Goal: Information Seeking & Learning: Learn about a topic

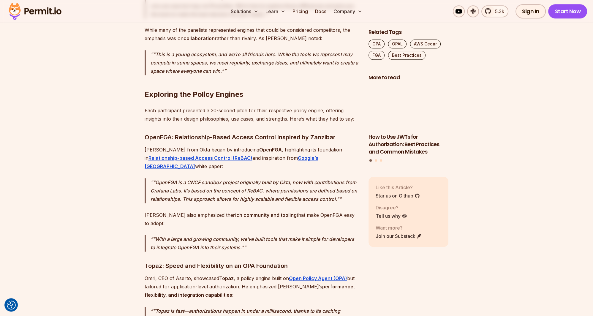
scroll to position [847, 0]
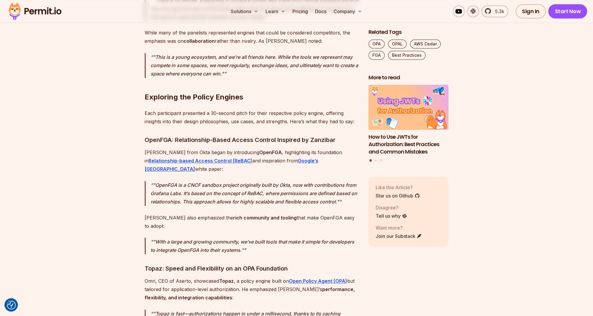
click at [189, 135] on h3 "OpenFGA: Relationship-Based Access Control Inspired by Zanzibar" at bounding box center [252, 140] width 214 height 10
click at [253, 135] on h3 "OpenFGA: Relationship-Based Access Control Inspired by Zanzibar" at bounding box center [252, 140] width 214 height 10
click at [269, 135] on h3 "OpenFGA: Relationship-Based Access Control Inspired by Zanzibar" at bounding box center [252, 140] width 214 height 10
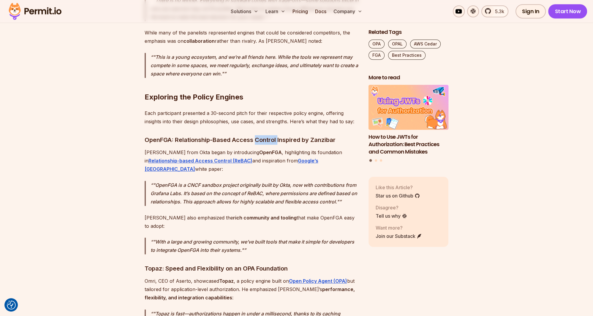
click at [269, 135] on h3 "OpenFGA: Relationship-Based Access Control Inspired by Zanzibar" at bounding box center [252, 140] width 214 height 10
click at [248, 135] on h3 "OpenFGA: Relationship-Based Access Control Inspired by Zanzibar" at bounding box center [252, 140] width 214 height 10
click at [247, 135] on h3 "OpenFGA: Relationship-Based Access Control Inspired by Zanzibar" at bounding box center [252, 140] width 214 height 10
click at [261, 135] on h3 "OpenFGA: Relationship-Based Access Control Inspired by Zanzibar" at bounding box center [252, 140] width 214 height 10
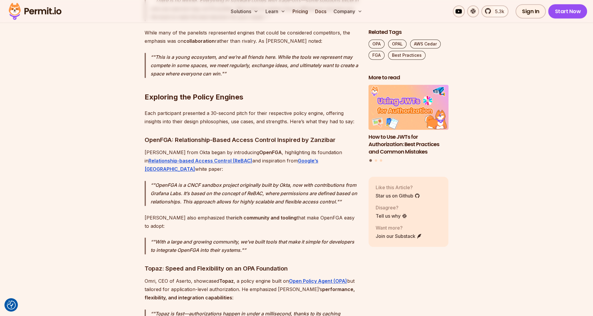
click at [245, 135] on h3 "OpenFGA: Relationship-Based Access Control Inspired by Zanzibar" at bounding box center [252, 140] width 214 height 10
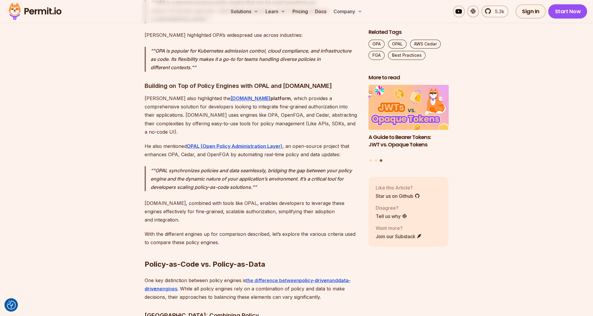
scroll to position [1349, 0]
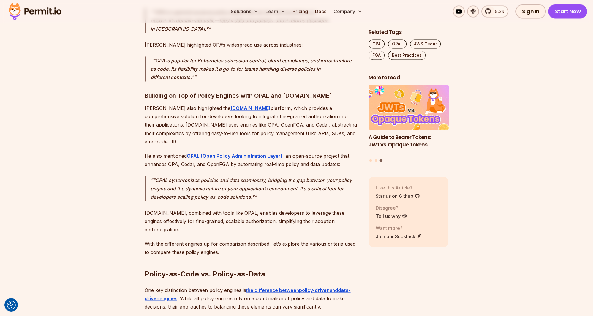
click at [221, 91] on h3 "Building on Top of Policy Engines with OPAL and [DOMAIN_NAME]" at bounding box center [252, 96] width 214 height 10
click at [254, 91] on h3 "Building on Top of Policy Engines with OPAL and [DOMAIN_NAME]" at bounding box center [252, 96] width 214 height 10
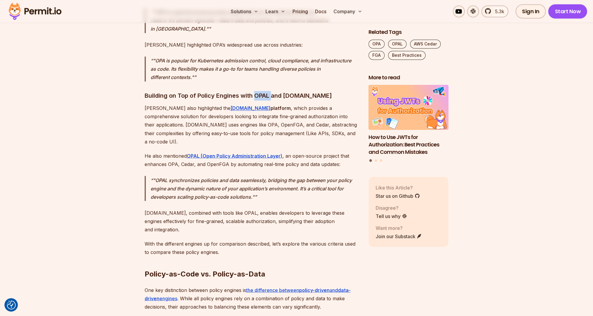
click at [291, 91] on h3 "Building on Top of Policy Engines with OPAL and [DOMAIN_NAME]" at bounding box center [252, 96] width 214 height 10
click at [170, 91] on h3 "Building on Top of Policy Engines with OPAL and [DOMAIN_NAME]" at bounding box center [252, 96] width 214 height 10
click at [158, 91] on h3 "Building on Top of Policy Engines with OPAL and [DOMAIN_NAME]" at bounding box center [252, 96] width 214 height 10
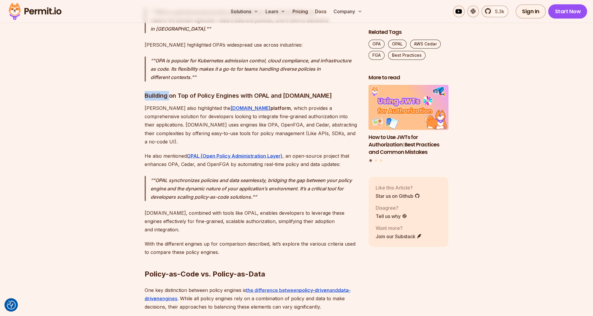
click at [158, 91] on h3 "Building on Top of Policy Engines with OPAL and [DOMAIN_NAME]" at bounding box center [252, 96] width 214 height 10
click at [195, 91] on h3 "Building on Top of Policy Engines with OPAL and [DOMAIN_NAME]" at bounding box center [252, 96] width 214 height 10
click at [206, 91] on h3 "Building on Top of Policy Engines with OPAL and [DOMAIN_NAME]" at bounding box center [252, 96] width 214 height 10
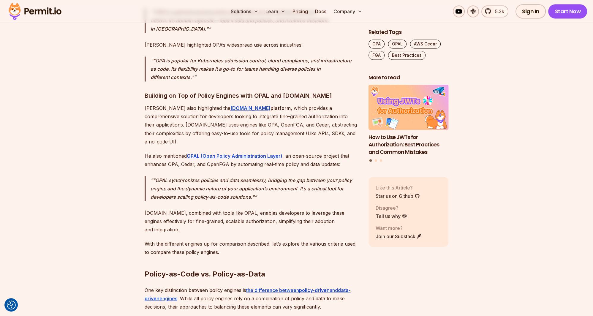
click at [219, 91] on h3 "Building on Top of Policy Engines with OPAL and [DOMAIN_NAME]" at bounding box center [252, 96] width 214 height 10
click at [219, 91] on h3 "Building on Top of Policy Engines with OPAL and Permit.io" at bounding box center [252, 96] width 214 height 10
click at [231, 91] on h3 "Building on Top of Policy Engines with OPAL and Permit.io" at bounding box center [252, 96] width 214 height 10
click at [179, 104] on p "Gabriel also highlighted the Permit.io platform , which provides a comprehensiv…" at bounding box center [252, 125] width 214 height 42
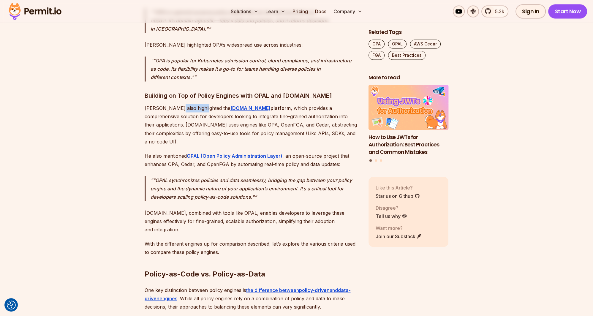
click at [179, 104] on p "Gabriel also highlighted the Permit.io platform , which provides a comprehensiv…" at bounding box center [252, 125] width 214 height 42
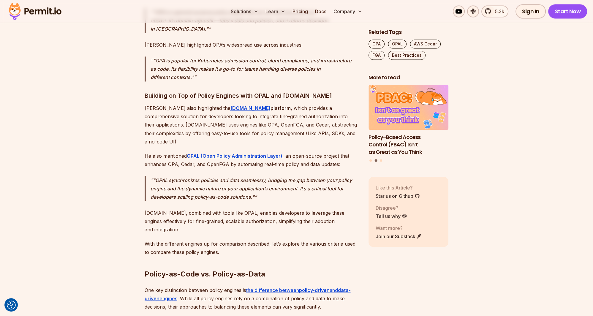
click at [178, 104] on p "Gabriel also highlighted the Permit.io platform , which provides a comprehensiv…" at bounding box center [252, 125] width 214 height 42
click at [180, 104] on p "Gabriel also highlighted the Permit.io platform , which provides a comprehensiv…" at bounding box center [252, 125] width 214 height 42
click at [181, 104] on p "Gabriel also highlighted the Permit.io platform , which provides a comprehensiv…" at bounding box center [252, 125] width 214 height 42
click at [187, 104] on p "Gabriel also highlighted the Permit.io platform , which provides a comprehensiv…" at bounding box center [252, 125] width 214 height 42
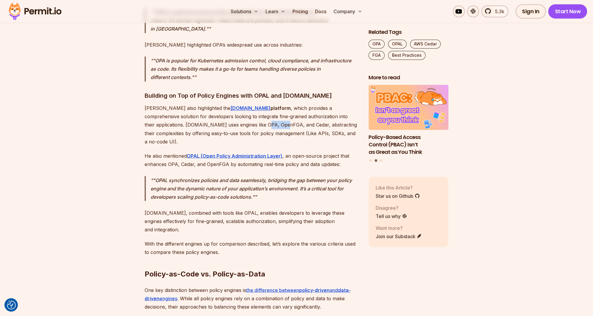
click at [187, 104] on p "Gabriel also highlighted the Permit.io platform , which provides a comprehensiv…" at bounding box center [252, 125] width 214 height 42
click at [191, 104] on p "Gabriel also highlighted the Permit.io platform , which provides a comprehensiv…" at bounding box center [252, 125] width 214 height 42
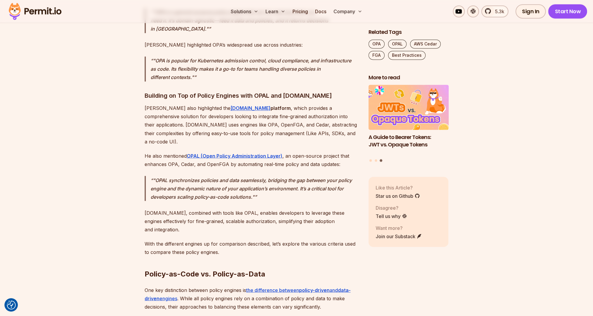
click at [206, 152] on p "He also mentioned OPAL (Open Policy Administration Layer) , an open-source proj…" at bounding box center [252, 160] width 214 height 17
click at [217, 152] on p "He also mentioned OPAL (Open Policy Administration Layer) , an open-source proj…" at bounding box center [252, 160] width 214 height 17
click at [255, 209] on p "Permit.io, combined with tools like OPAL, enables developers to leverage these …" at bounding box center [252, 221] width 214 height 25
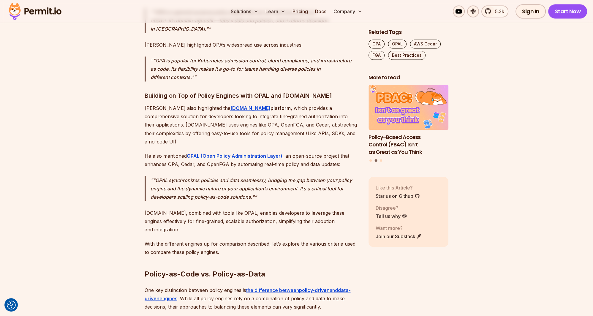
click at [259, 152] on p "He also mentioned OPAL (Open Policy Administration Layer) , an open-source proj…" at bounding box center [252, 160] width 214 height 17
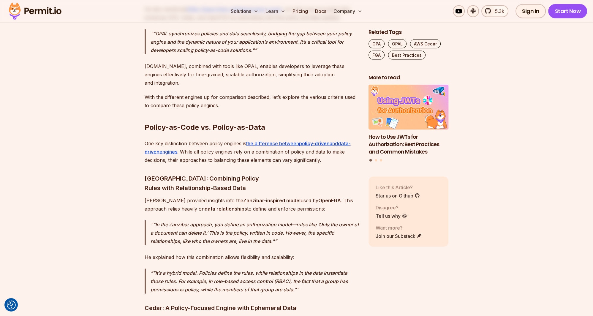
scroll to position [1506, 0]
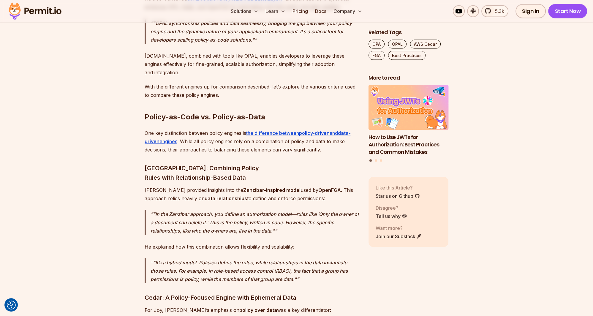
click at [213, 163] on h3 "Zanzibar: Combining Policy Rules with Relationship-Based Data" at bounding box center [252, 172] width 214 height 19
click at [226, 163] on h3 "Zanzibar: Combining Policy Rules with Relationship-Based Data" at bounding box center [252, 172] width 214 height 19
click at [211, 163] on h3 "Zanzibar: Combining Policy Rules with Relationship-Based Data" at bounding box center [252, 172] width 214 height 19
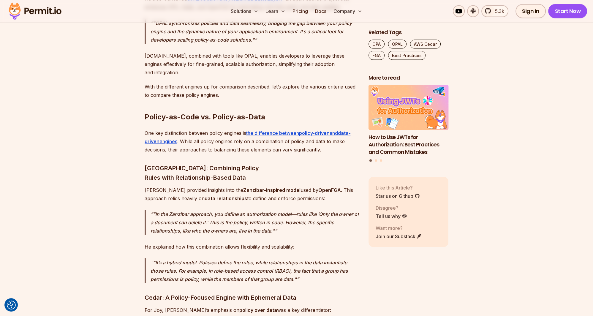
click at [218, 195] on strong "data relationships" at bounding box center [226, 198] width 42 height 6
click at [236, 186] on p "Andres provided insights into the Zanzibar-inspired model used by OpenFGA . Thi…" at bounding box center [252, 194] width 214 height 17
click at [257, 186] on p "Andres provided insights into the Zanzibar-inspired model used by OpenFGA . Thi…" at bounding box center [252, 194] width 214 height 17
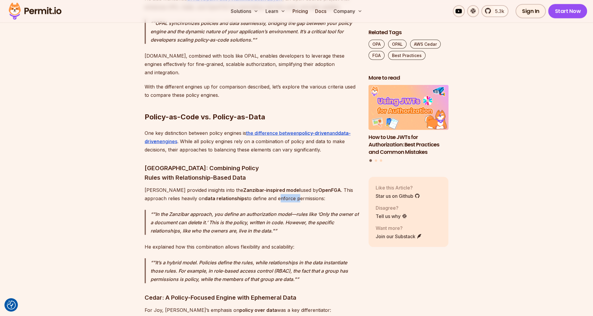
click at [258, 186] on p "Andres provided insights into the Zanzibar-inspired model used by OpenFGA . Thi…" at bounding box center [252, 194] width 214 height 17
click at [288, 186] on p "Andres provided insights into the Zanzibar-inspired model used by OpenFGA . Thi…" at bounding box center [252, 194] width 214 height 17
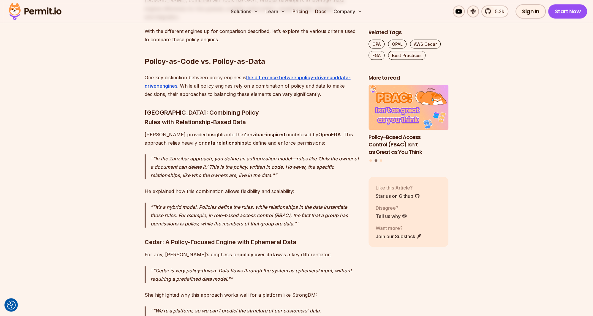
scroll to position [1568, 0]
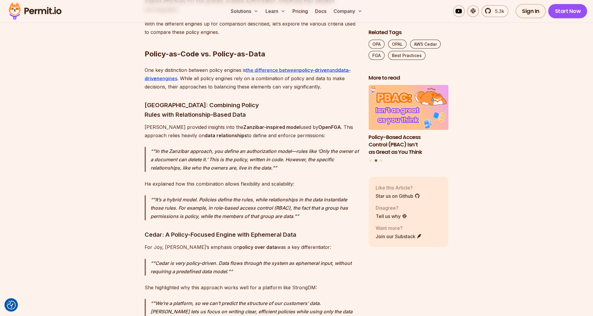
click at [224, 195] on p ""It’s a hybrid model. Policies define the rules, while relationships in the dat…" at bounding box center [255, 207] width 209 height 25
click at [241, 195] on p ""It’s a hybrid model. Policies define the rules, while relationships in the dat…" at bounding box center [255, 207] width 209 height 25
click at [235, 195] on p ""It’s a hybrid model. Policies define the rules, while relationships in the dat…" at bounding box center [255, 207] width 209 height 25
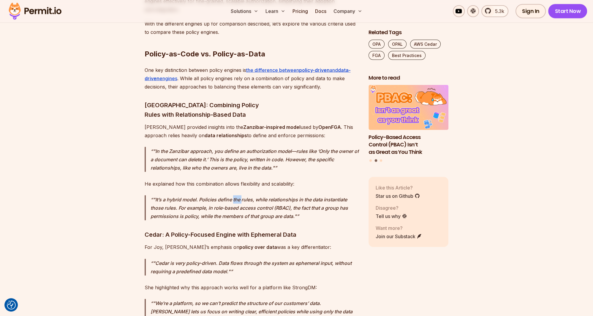
click at [235, 195] on p ""It’s a hybrid model. Policies define the rules, while relationships in the dat…" at bounding box center [255, 207] width 209 height 25
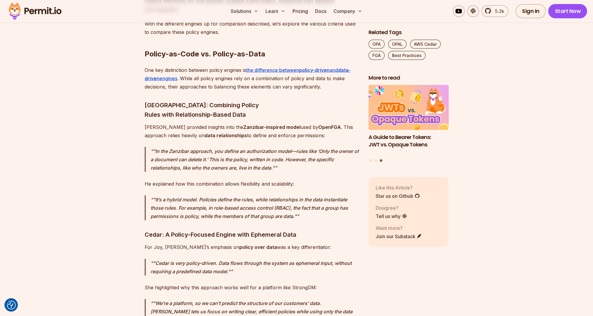
click at [230, 195] on p ""It’s a hybrid model. Policies define the rules, while relationships in the dat…" at bounding box center [255, 207] width 209 height 25
click at [246, 195] on p ""It’s a hybrid model. Policies define the rules, while relationships in the dat…" at bounding box center [255, 207] width 209 height 25
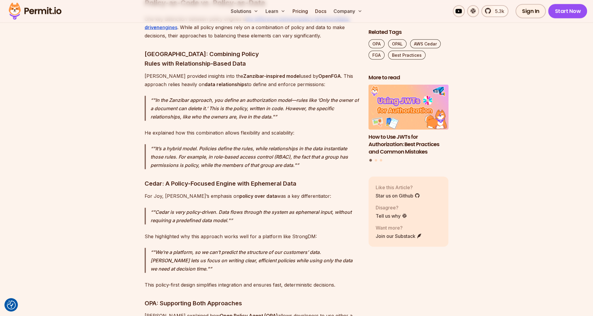
scroll to position [1631, 0]
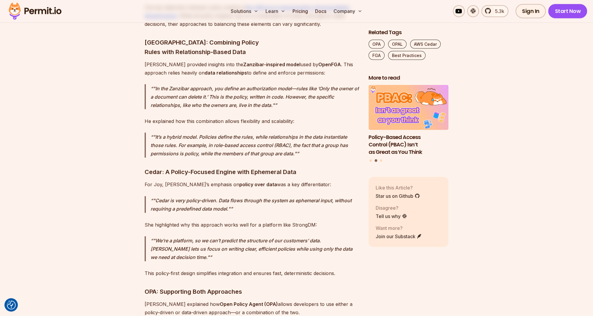
click at [214, 221] on p "She highlighted why this approach works well for a platform like StrongDM:" at bounding box center [252, 225] width 214 height 8
click at [215, 221] on p "She highlighted why this approach works well for a platform like StrongDM:" at bounding box center [252, 225] width 214 height 8
click at [241, 221] on p "She highlighted why this approach works well for a platform like StrongDM:" at bounding box center [252, 225] width 214 height 8
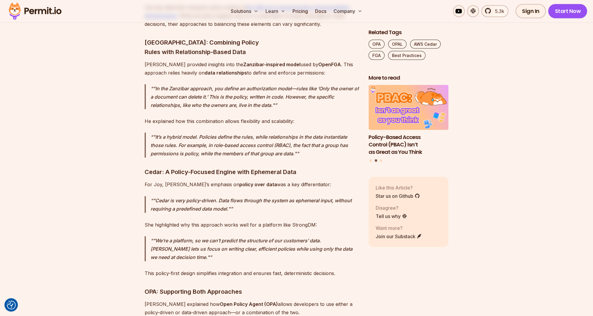
click at [259, 221] on p "She highlighted why this approach works well for a platform like StrongDM:" at bounding box center [252, 225] width 214 height 8
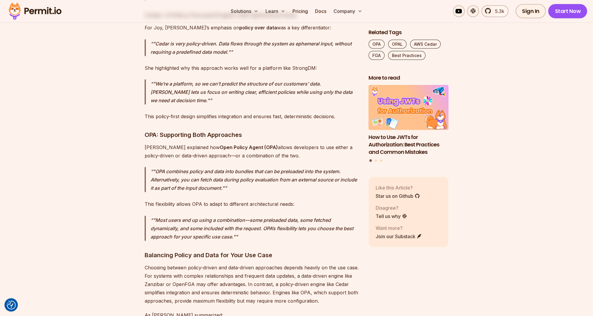
scroll to position [1819, 0]
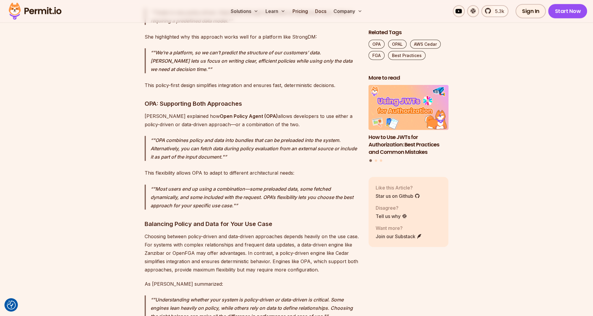
click at [198, 185] on p ""Most users end up using a combination—some preloaded data, some fetched dynami…" at bounding box center [255, 197] width 209 height 25
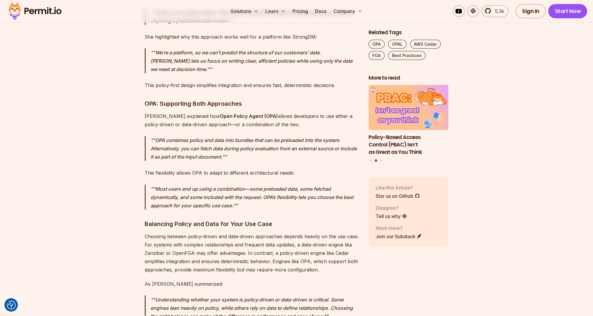
click at [211, 185] on p ""Most users end up using a combination—some preloaded data, some fetched dynami…" at bounding box center [255, 197] width 209 height 25
click at [254, 185] on p ""Most users end up using a combination—some preloaded data, some fetched dynami…" at bounding box center [255, 197] width 209 height 25
click at [211, 185] on p ""Most users end up using a combination—some preloaded data, some fetched dynami…" at bounding box center [255, 197] width 209 height 25
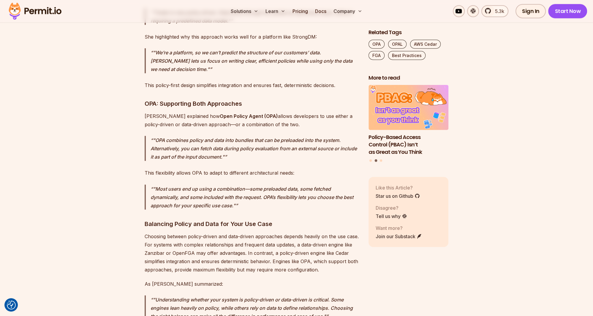
click at [224, 185] on p ""Most users end up using a combination—some preloaded data, some fetched dynami…" at bounding box center [255, 197] width 209 height 25
click at [250, 185] on p ""Most users end up using a combination—some preloaded data, some fetched dynami…" at bounding box center [255, 197] width 209 height 25
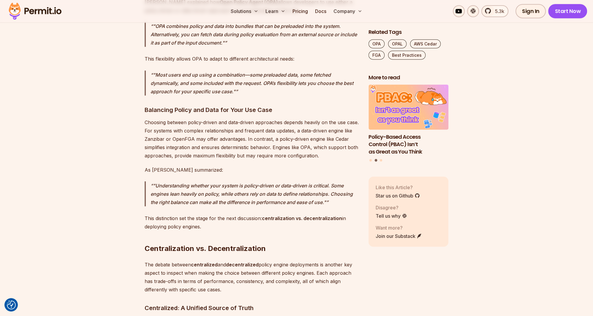
scroll to position [1945, 0]
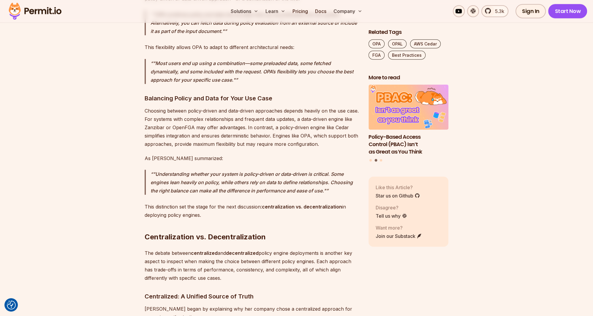
click at [252, 209] on h2 "Centralization vs. Decentralization" at bounding box center [252, 225] width 214 height 33
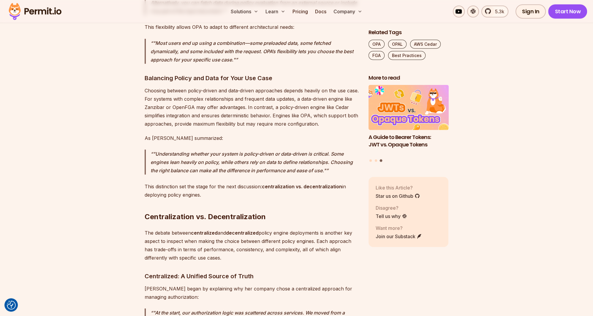
scroll to position [1976, 0]
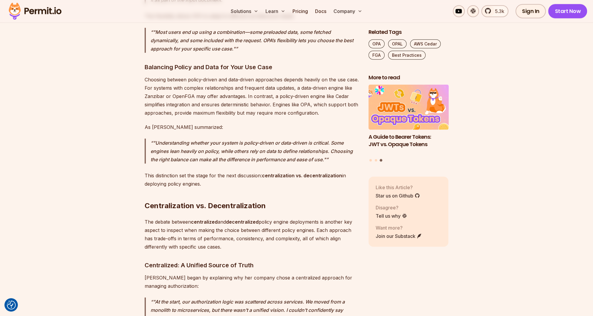
click at [213, 219] on strong "centralized" at bounding box center [204, 222] width 27 height 6
click at [236, 219] on strong "decentralized" at bounding box center [242, 222] width 33 height 6
click at [218, 218] on p "The debate between centralized and decentralized policy engine deployments is a…" at bounding box center [252, 234] width 214 height 33
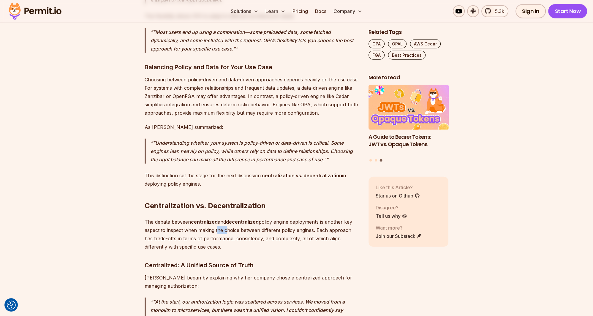
click at [218, 218] on p "The debate between centralized and decentralized policy engine deployments is a…" at bounding box center [252, 234] width 214 height 33
click at [226, 218] on p "The debate between centralized and decentralized policy engine deployments is a…" at bounding box center [252, 234] width 214 height 33
click at [190, 218] on p "The debate between centralized and decentralized policy engine deployments is a…" at bounding box center [252, 234] width 214 height 33
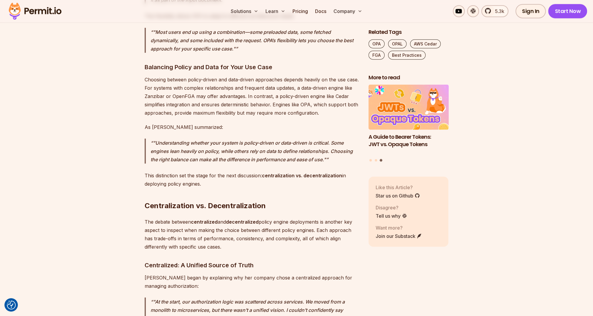
click at [213, 218] on p "The debate between centralized and decentralized policy engine deployments is a…" at bounding box center [252, 234] width 214 height 33
click at [247, 218] on p "The debate between centralized and decentralized policy engine deployments is a…" at bounding box center [252, 234] width 214 height 33
click at [276, 218] on p "The debate between centralized and decentralized policy engine deployments is a…" at bounding box center [252, 234] width 214 height 33
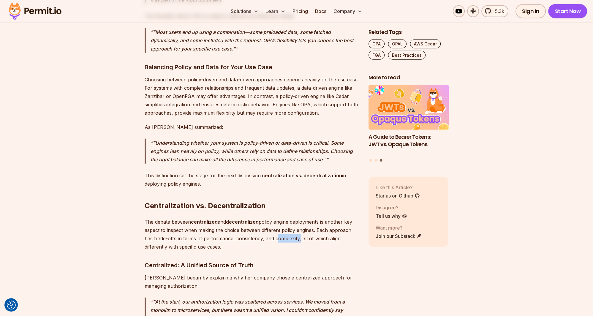
click at [276, 218] on p "The debate between centralized and decentralized policy engine deployments is a…" at bounding box center [252, 234] width 214 height 33
click at [242, 218] on p "The debate between centralized and decentralized policy engine deployments is a…" at bounding box center [252, 234] width 214 height 33
click at [261, 218] on p "The debate between centralized and decentralized policy engine deployments is a…" at bounding box center [252, 234] width 214 height 33
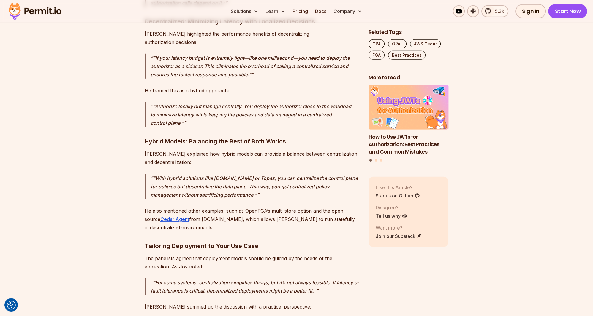
scroll to position [2384, 0]
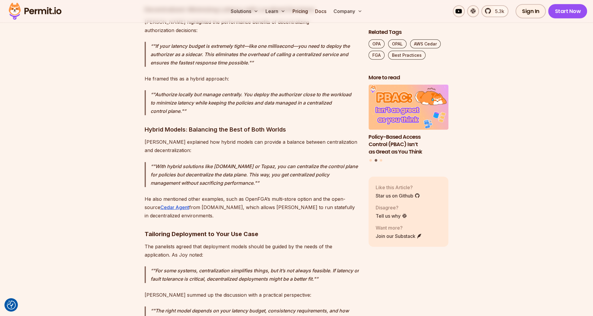
click at [248, 162] on p ""With hybrid solutions like Permit.io or Topaz, you can centralize the control …" at bounding box center [255, 174] width 209 height 25
click at [275, 162] on p ""With hybrid solutions like Permit.io or Topaz, you can centralize the control …" at bounding box center [255, 174] width 209 height 25
click at [282, 162] on p ""With hybrid solutions like Permit.io or Topaz, you can centralize the control …" at bounding box center [255, 174] width 209 height 25
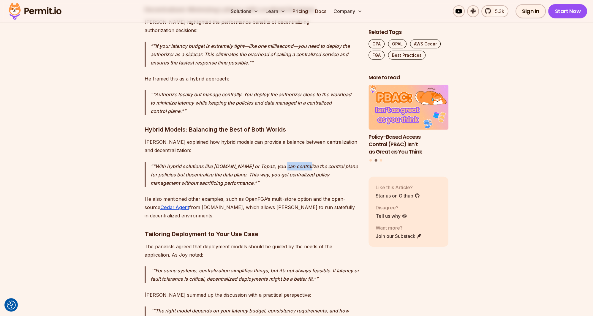
click at [282, 162] on p ""With hybrid solutions like Permit.io or Topaz, you can centralize the control …" at bounding box center [255, 174] width 209 height 25
click at [276, 162] on p ""With hybrid solutions like Permit.io or Topaz, you can centralize the control …" at bounding box center [255, 174] width 209 height 25
click at [280, 162] on p ""With hybrid solutions like Permit.io or Topaz, you can centralize the control …" at bounding box center [255, 174] width 209 height 25
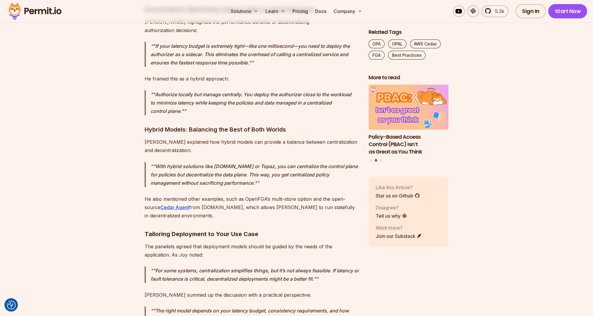
click at [275, 162] on p ""With hybrid solutions like Permit.io or Topaz, you can centralize the control …" at bounding box center [255, 174] width 209 height 25
click at [230, 162] on p ""With hybrid solutions like Permit.io or Topaz, you can centralize the control …" at bounding box center [255, 174] width 209 height 25
click at [245, 162] on p ""With hybrid solutions like Permit.io or Topaz, you can centralize the control …" at bounding box center [255, 174] width 209 height 25
click at [223, 195] on p "He also mentioned other examples, such as OpenFGA’s multi-store option and the …" at bounding box center [252, 207] width 214 height 25
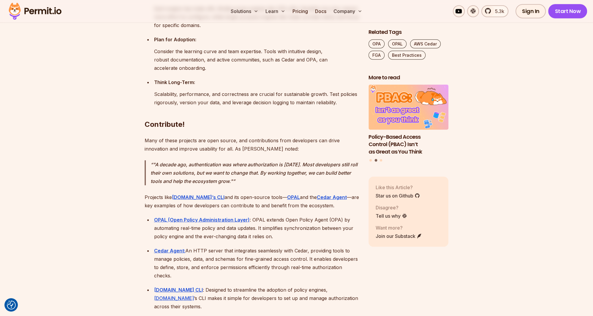
scroll to position [5224, 0]
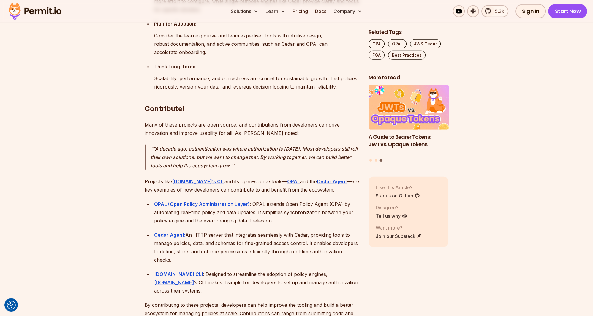
click at [191, 177] on p "Projects like Permit.io’s CLI and its open-source tools— OPAL and the Cedar Age…" at bounding box center [252, 185] width 214 height 17
click at [225, 177] on p "Projects like Permit.io’s CLI and its open-source tools— OPAL and the Cedar Age…" at bounding box center [252, 185] width 214 height 17
click at [237, 177] on p "Projects like Permit.io’s CLI and its open-source tools— OPAL and the Cedar Age…" at bounding box center [252, 185] width 214 height 17
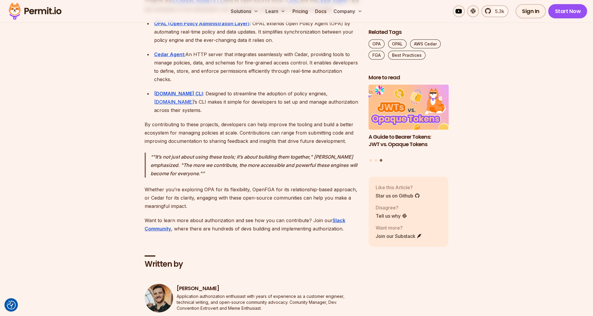
scroll to position [5412, 0]
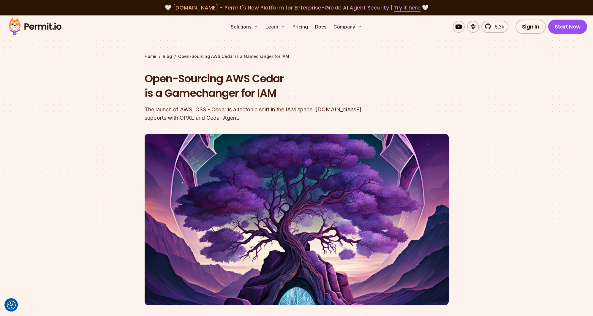
scroll to position [815, 0]
